Goal: Information Seeking & Learning: Learn about a topic

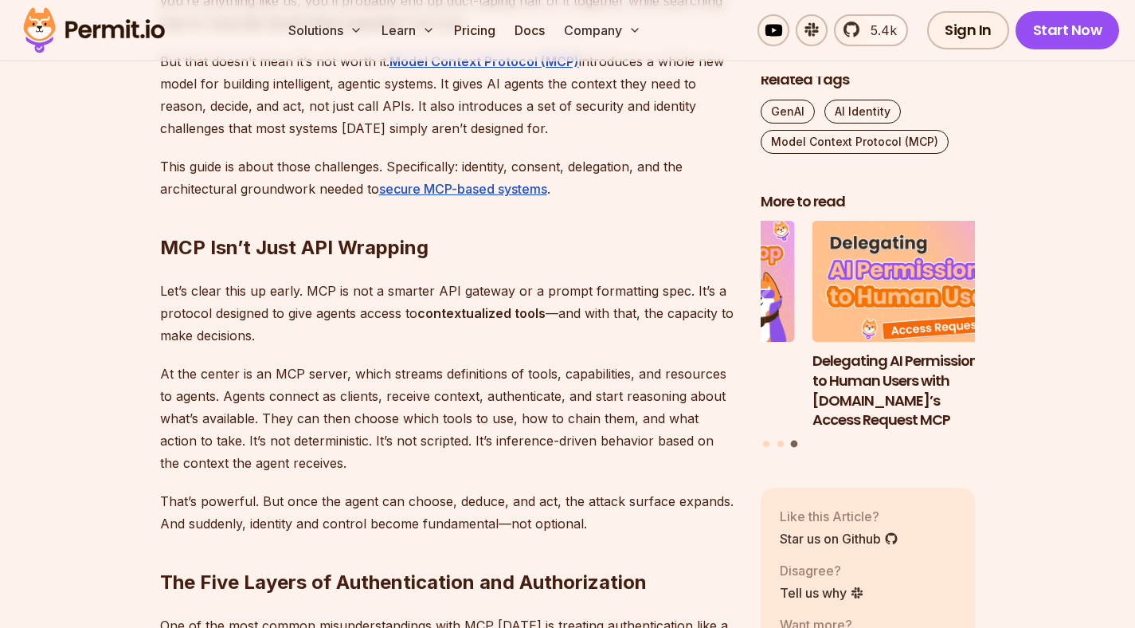
scroll to position [1136, 0]
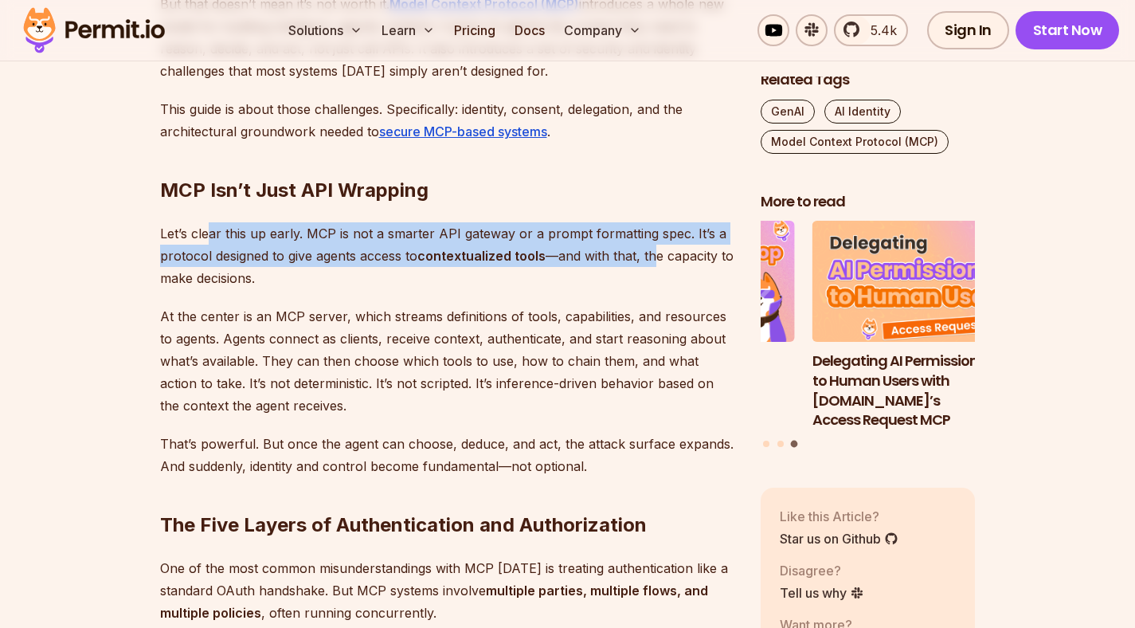
drag, startPoint x: 205, startPoint y: 239, endPoint x: 653, endPoint y: 249, distance: 447.7
click at [653, 249] on p "Let’s clear this up early. MCP is not a smarter API gateway or a prompt formatt…" at bounding box center [447, 255] width 575 height 67
click at [437, 263] on strong "contextualized tools" at bounding box center [481, 256] width 128 height 16
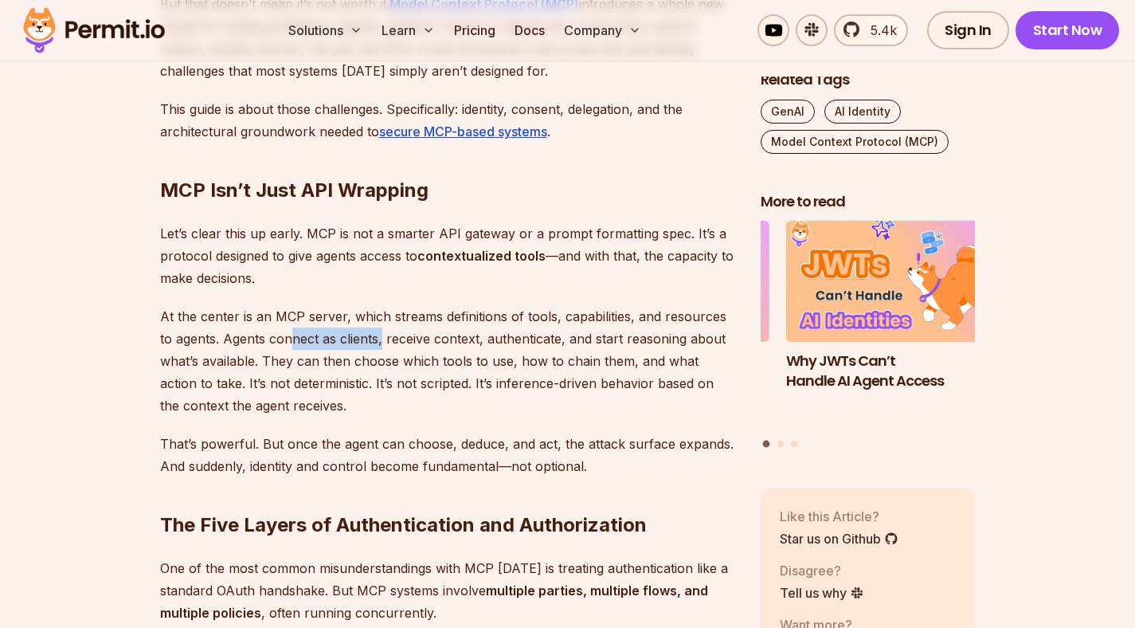
drag, startPoint x: 290, startPoint y: 337, endPoint x: 382, endPoint y: 341, distance: 92.5
click at [382, 341] on p "At the center is an MCP server, which streams definitions of tools, capabilitie…" at bounding box center [447, 360] width 575 height 111
drag, startPoint x: 432, startPoint y: 331, endPoint x: 515, endPoint y: 344, distance: 83.8
click at [515, 344] on p "At the center is an MCP server, which streams definitions of tools, capabilitie…" at bounding box center [447, 360] width 575 height 111
drag, startPoint x: 600, startPoint y: 342, endPoint x: 682, endPoint y: 346, distance: 82.2
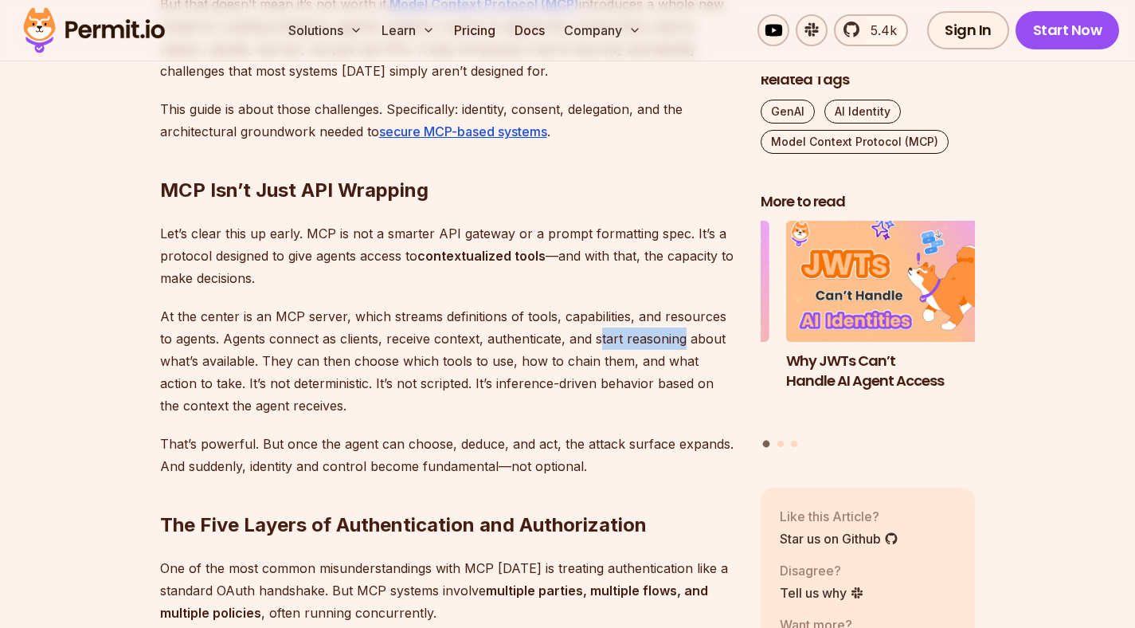
click at [682, 346] on p "At the center is an MCP server, which streams definitions of tools, capabilitie…" at bounding box center [447, 360] width 575 height 111
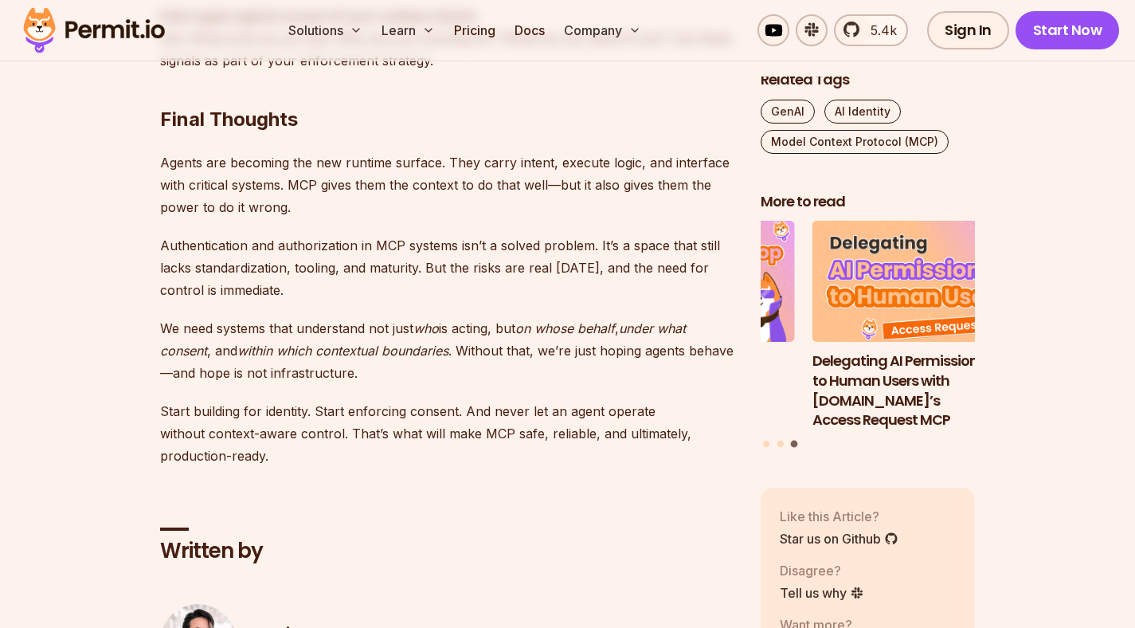
scroll to position [5243, 0]
